Goal: Information Seeking & Learning: Learn about a topic

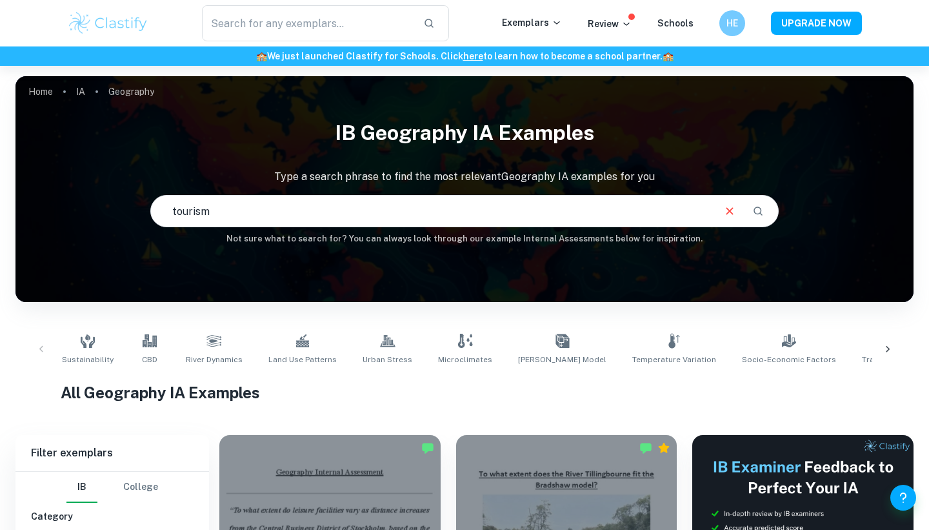
type input "tourism"
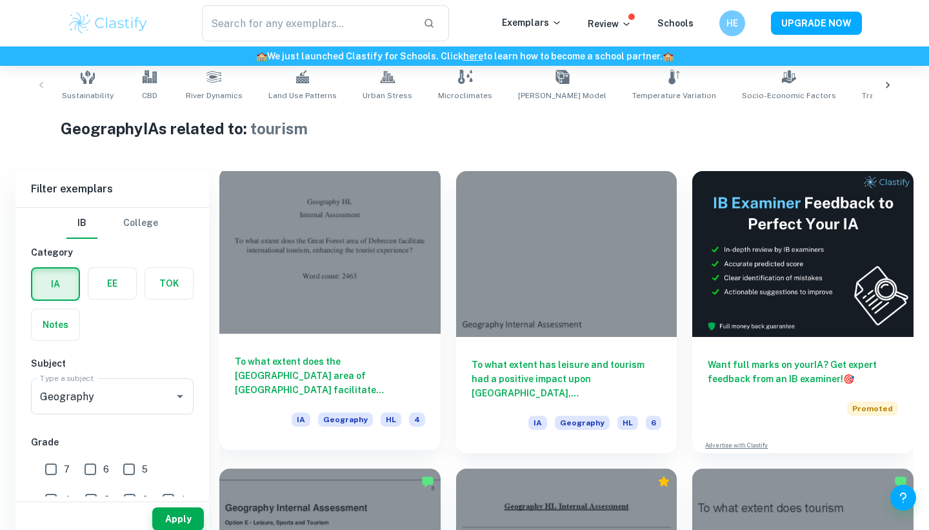
scroll to position [276, 0]
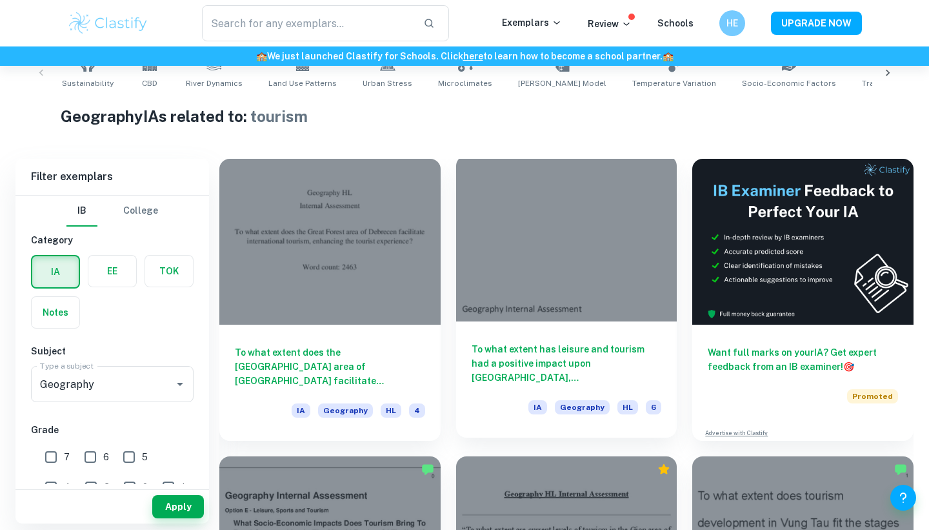
click at [541, 364] on h6 "To what extent has leisure and tourism had a positive impact upon [GEOGRAPHIC_D…" at bounding box center [567, 363] width 190 height 43
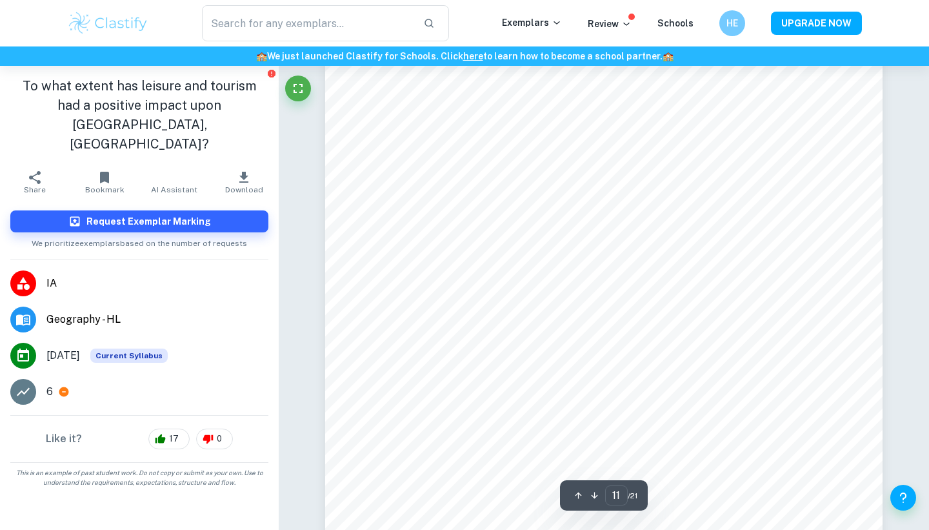
scroll to position [8823, 0]
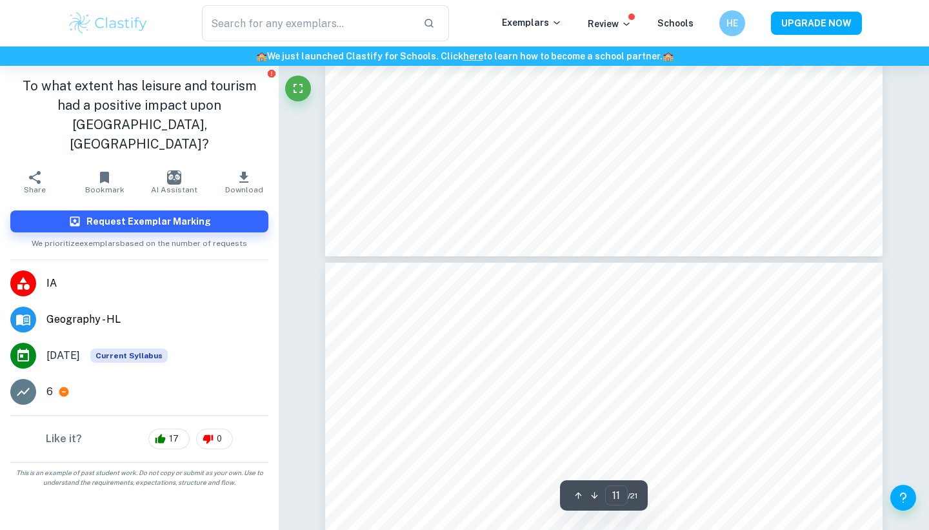
type input "12"
